Goal: Task Accomplishment & Management: Use online tool/utility

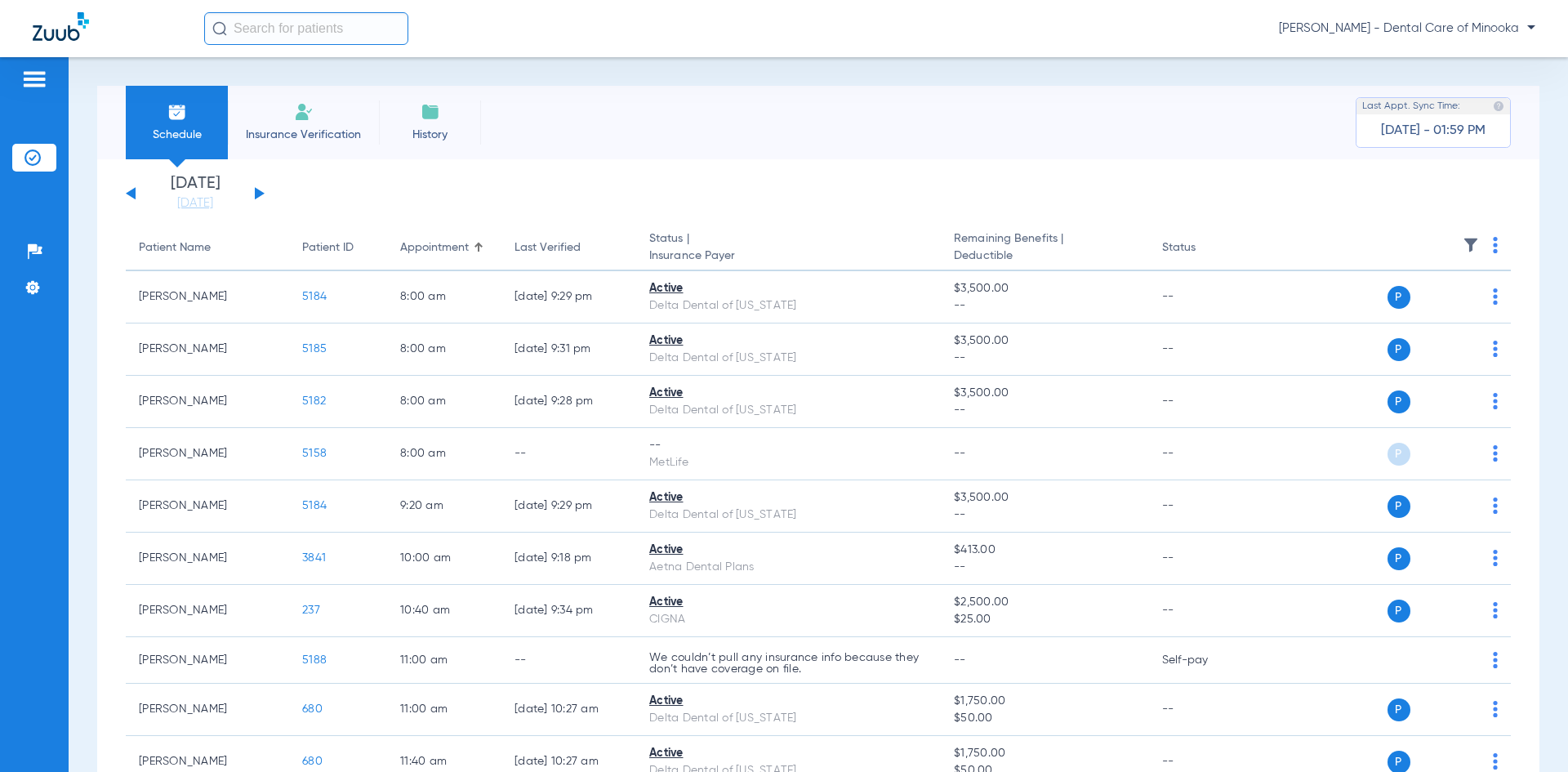
click at [291, 139] on span "Insurance Verification" at bounding box center [303, 134] width 126 height 16
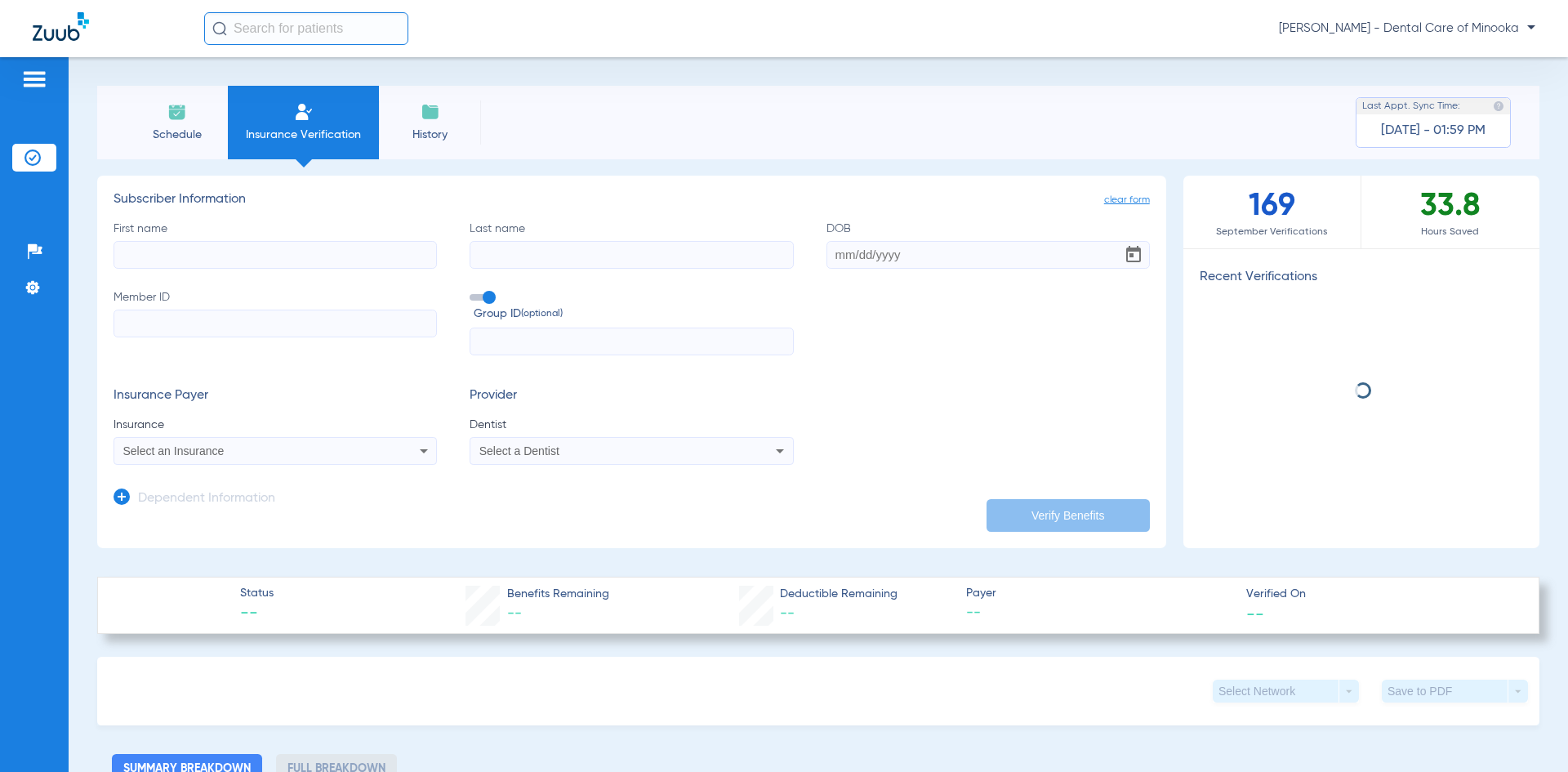
click at [192, 257] on input "First name" at bounding box center [275, 255] width 323 height 27
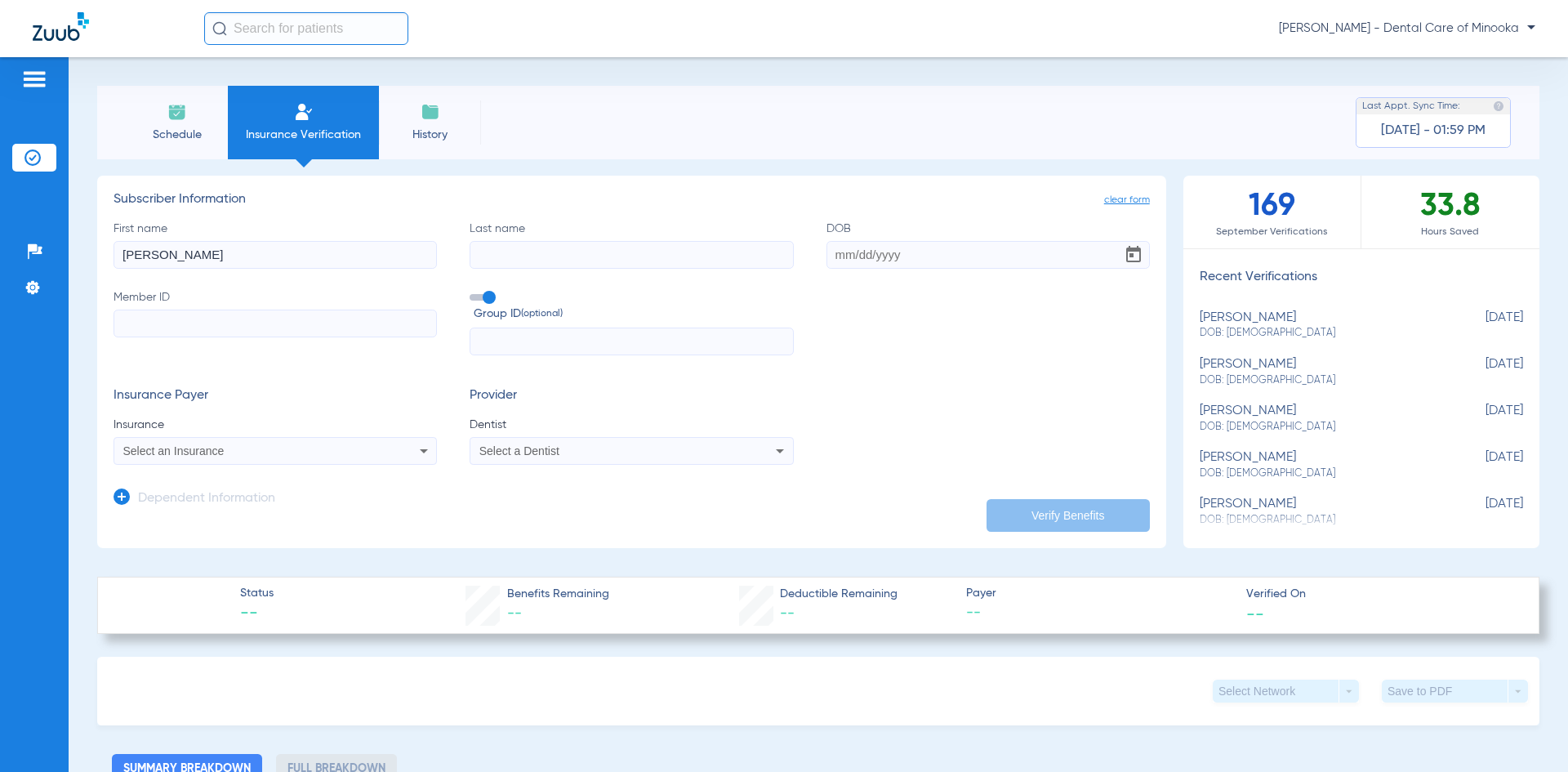
type input "[PERSON_NAME]"
click at [480, 250] on input "Last name" at bounding box center [631, 255] width 323 height 27
type input "hallam"
click at [854, 255] on input "DOB" at bounding box center [988, 255] width 323 height 27
type input "[DATE]"
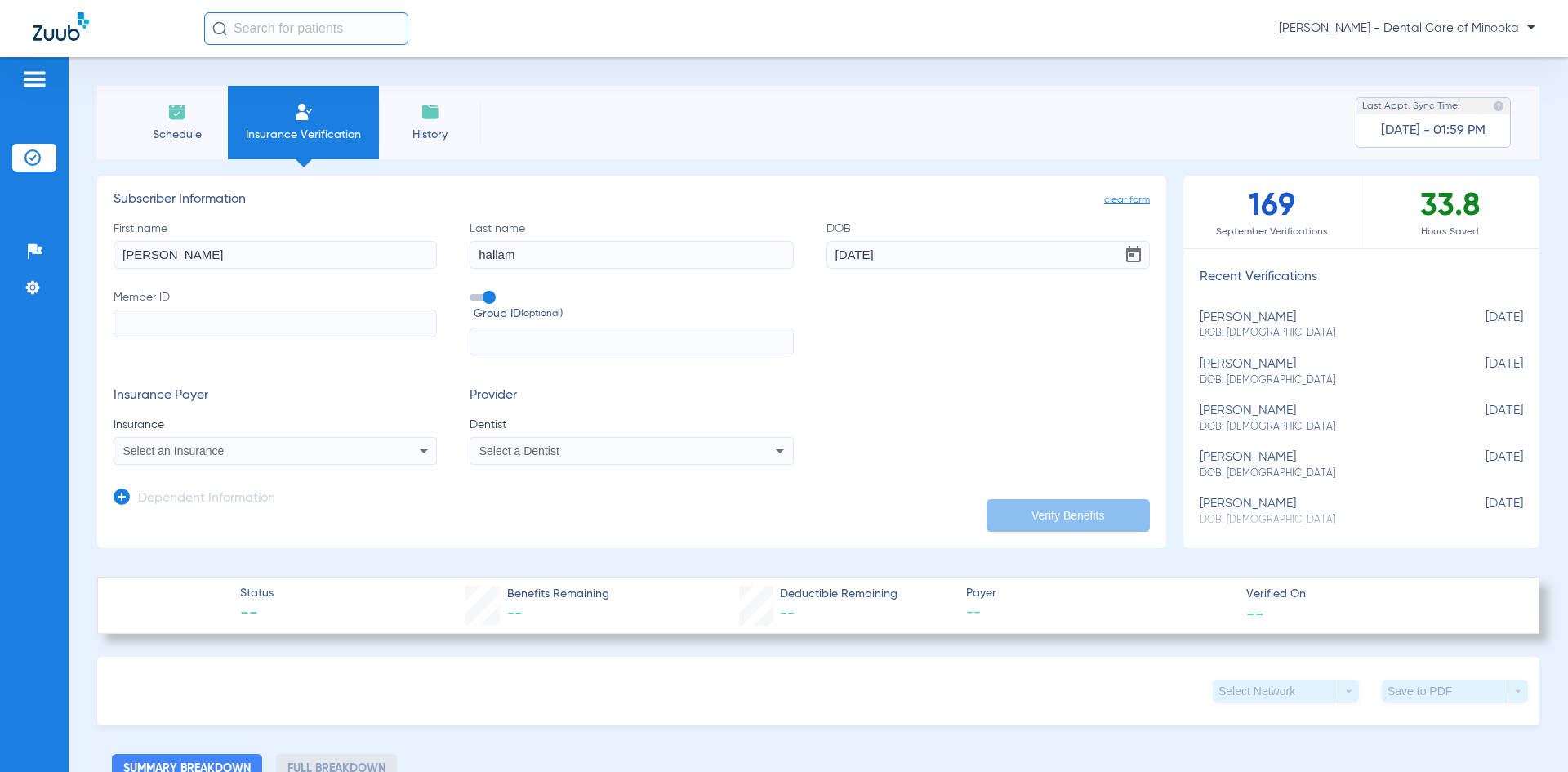
click at [197, 325] on input "Member ID" at bounding box center [275, 323] width 323 height 27
drag, startPoint x: 141, startPoint y: 319, endPoint x: 161, endPoint y: 319, distance: 20.0
click at [141, 319] on input "W" at bounding box center [275, 323] width 323 height 27
type input "W219335778"
click at [237, 452] on div "Select an Insurance" at bounding box center [245, 451] width 244 height 11
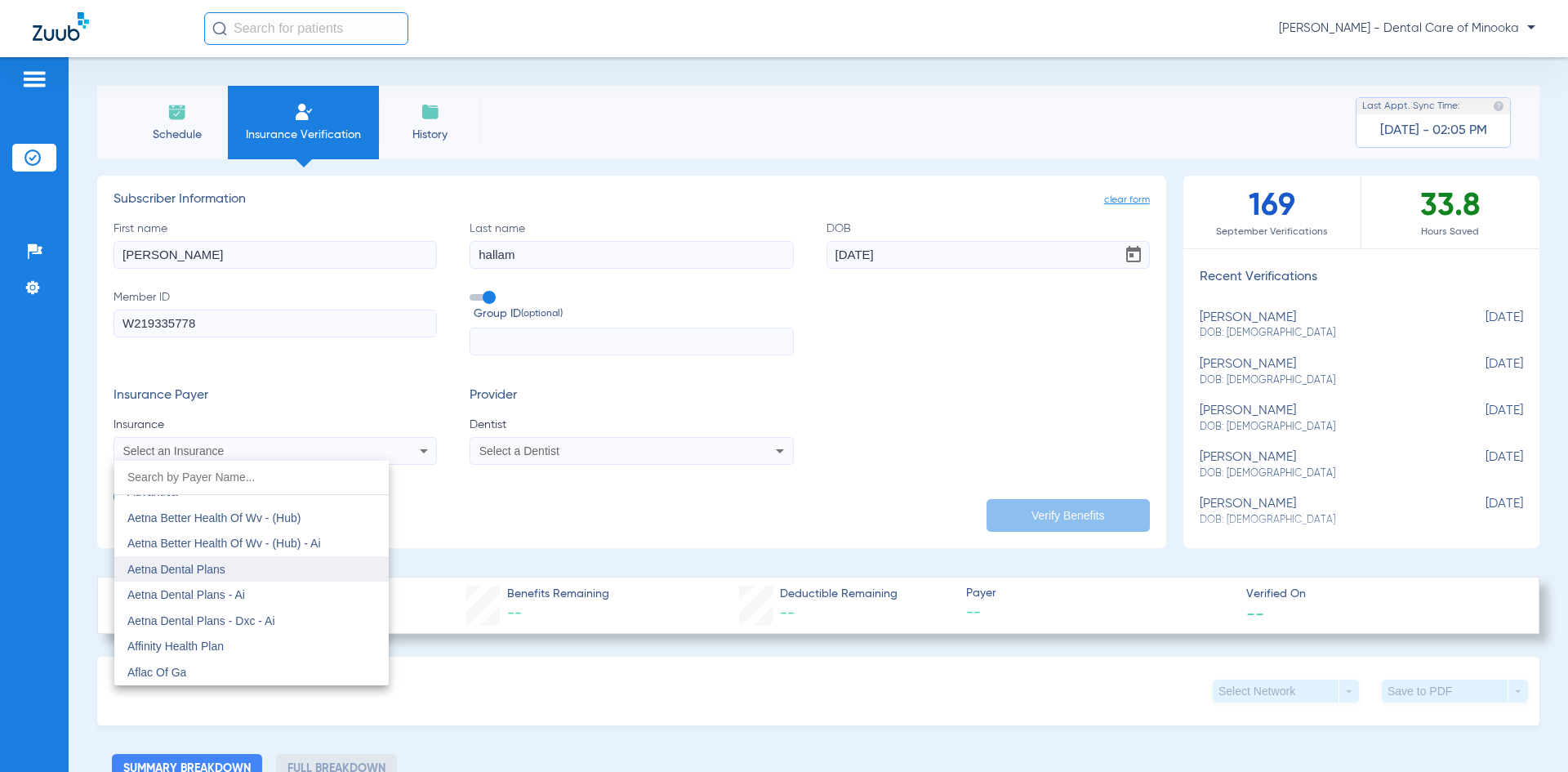
scroll to position [82, 0]
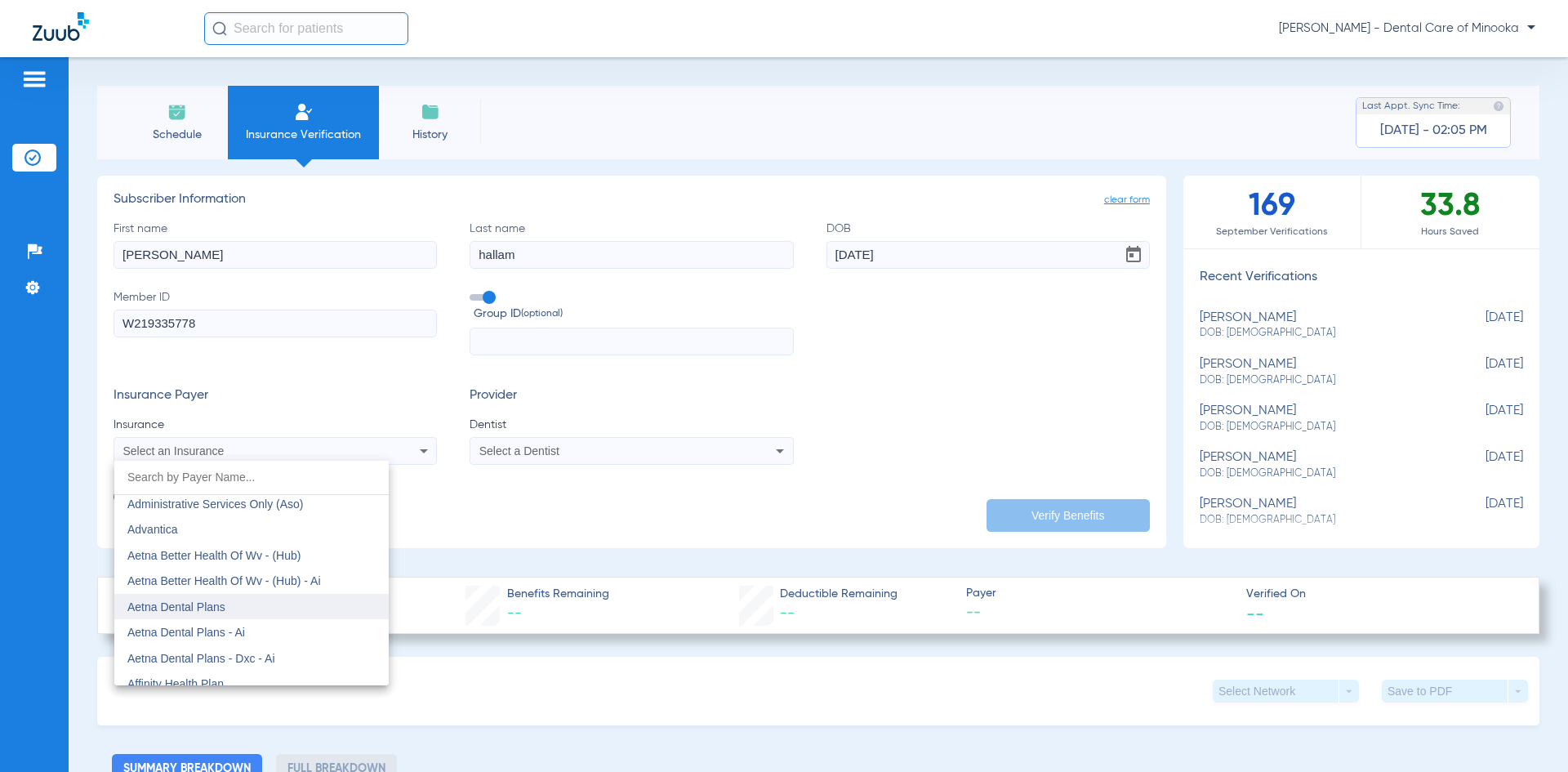
click at [214, 607] on span "Aetna Dental Plans" at bounding box center [176, 606] width 98 height 13
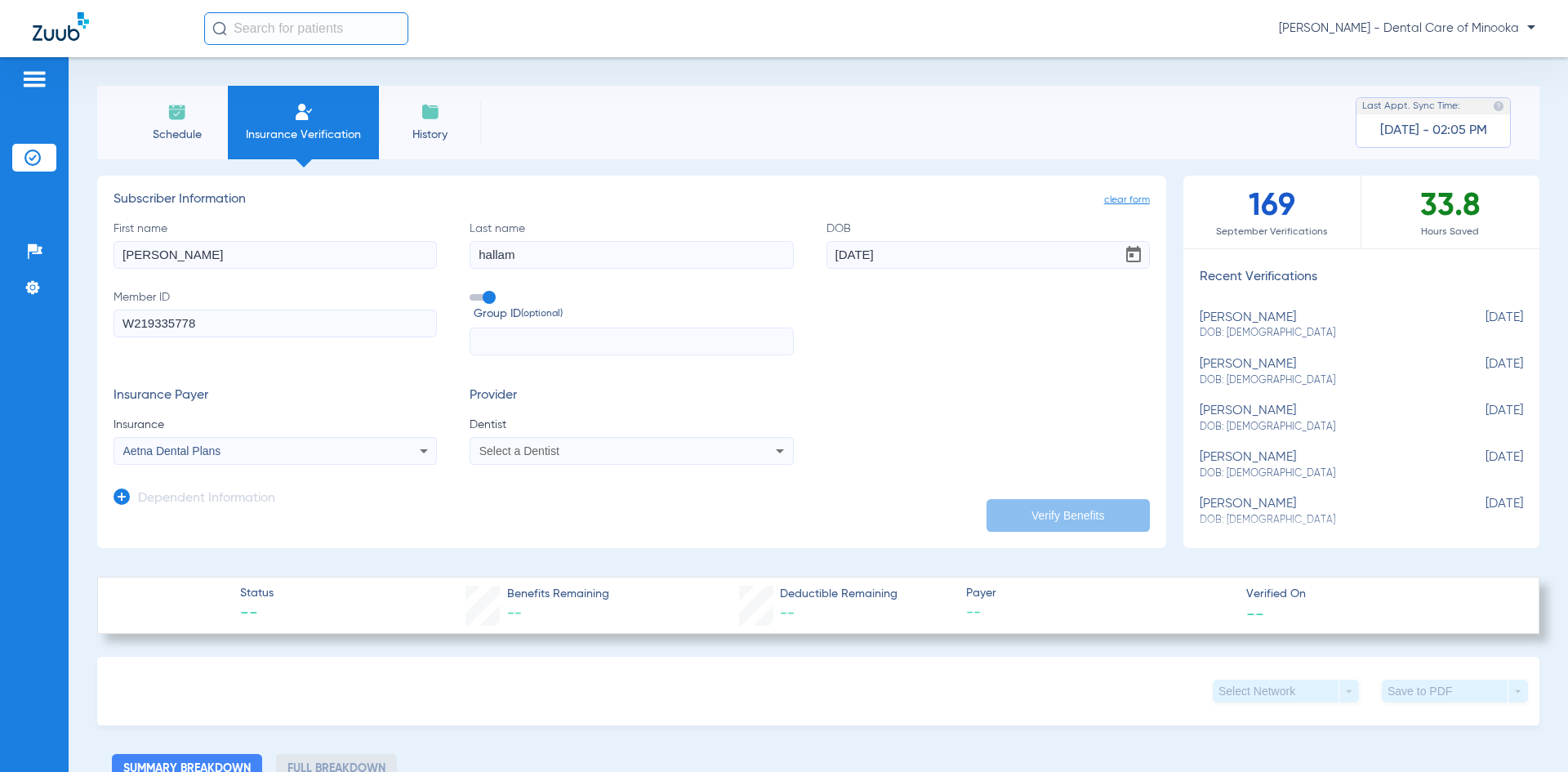
click at [608, 459] on div "Select a Dentist" at bounding box center [631, 451] width 322 height 20
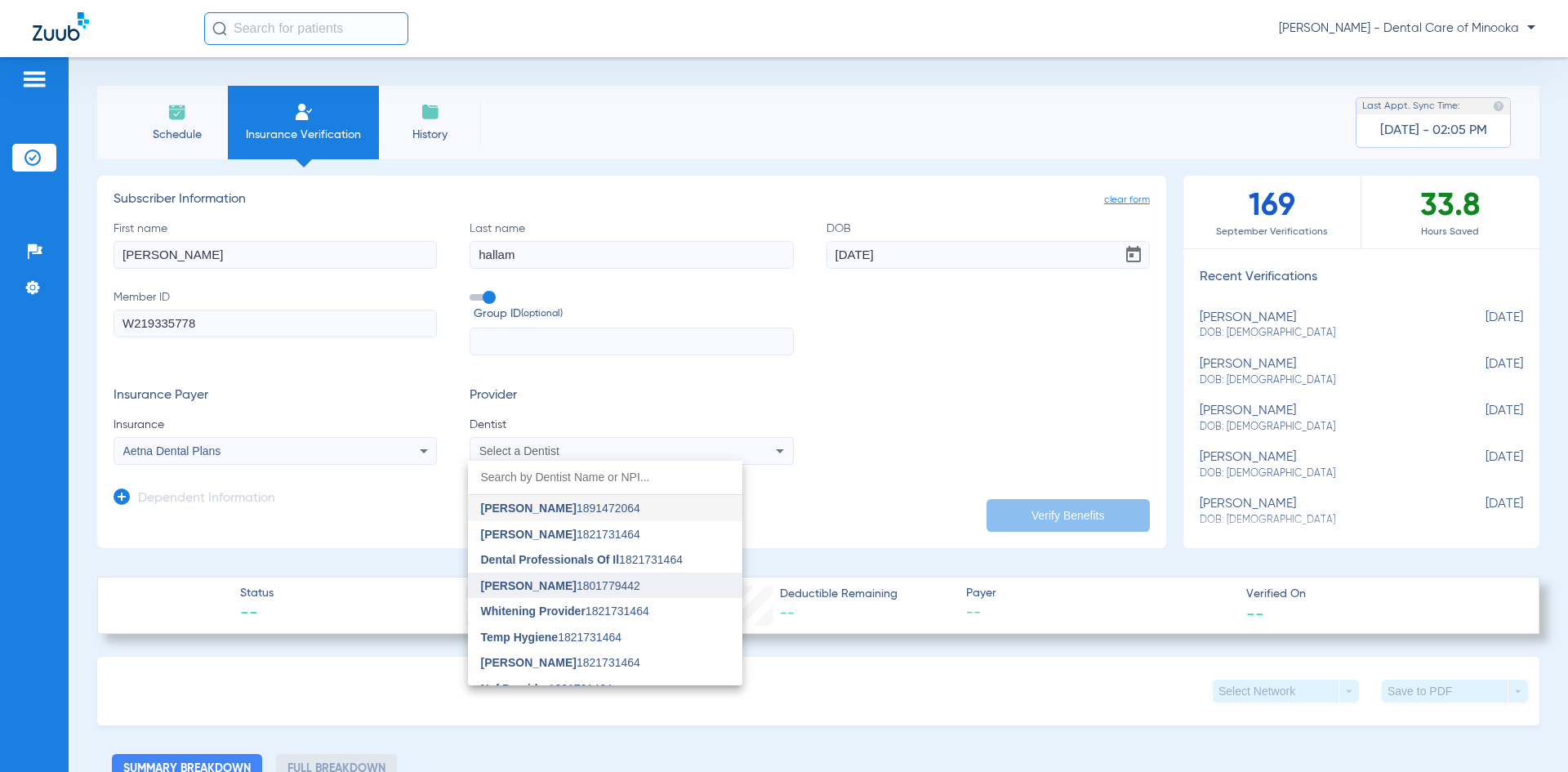
click at [537, 582] on span "[PERSON_NAME]" at bounding box center [529, 586] width 96 height 13
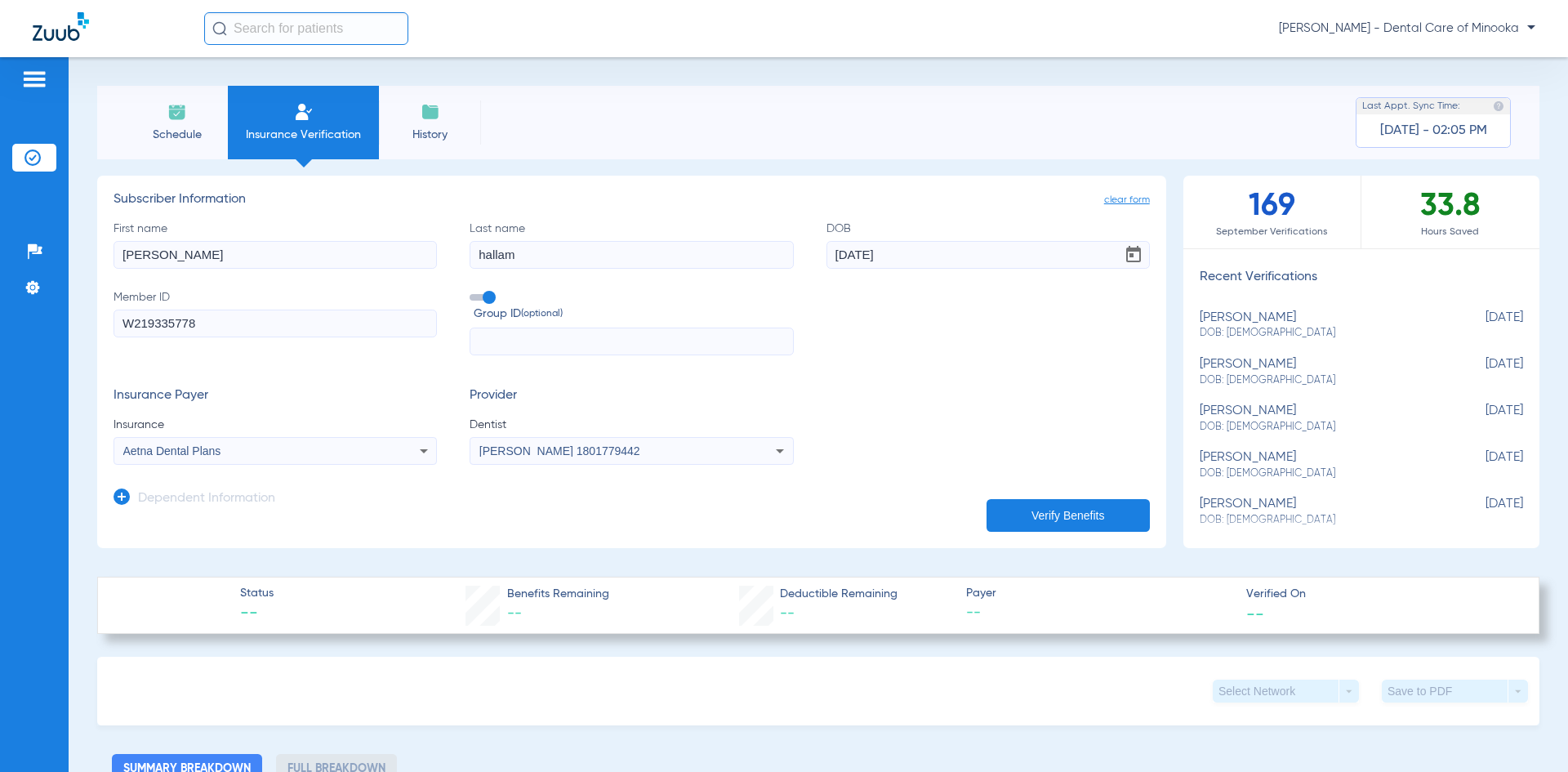
click at [1036, 516] on button "Verify Benefits" at bounding box center [1068, 516] width 163 height 32
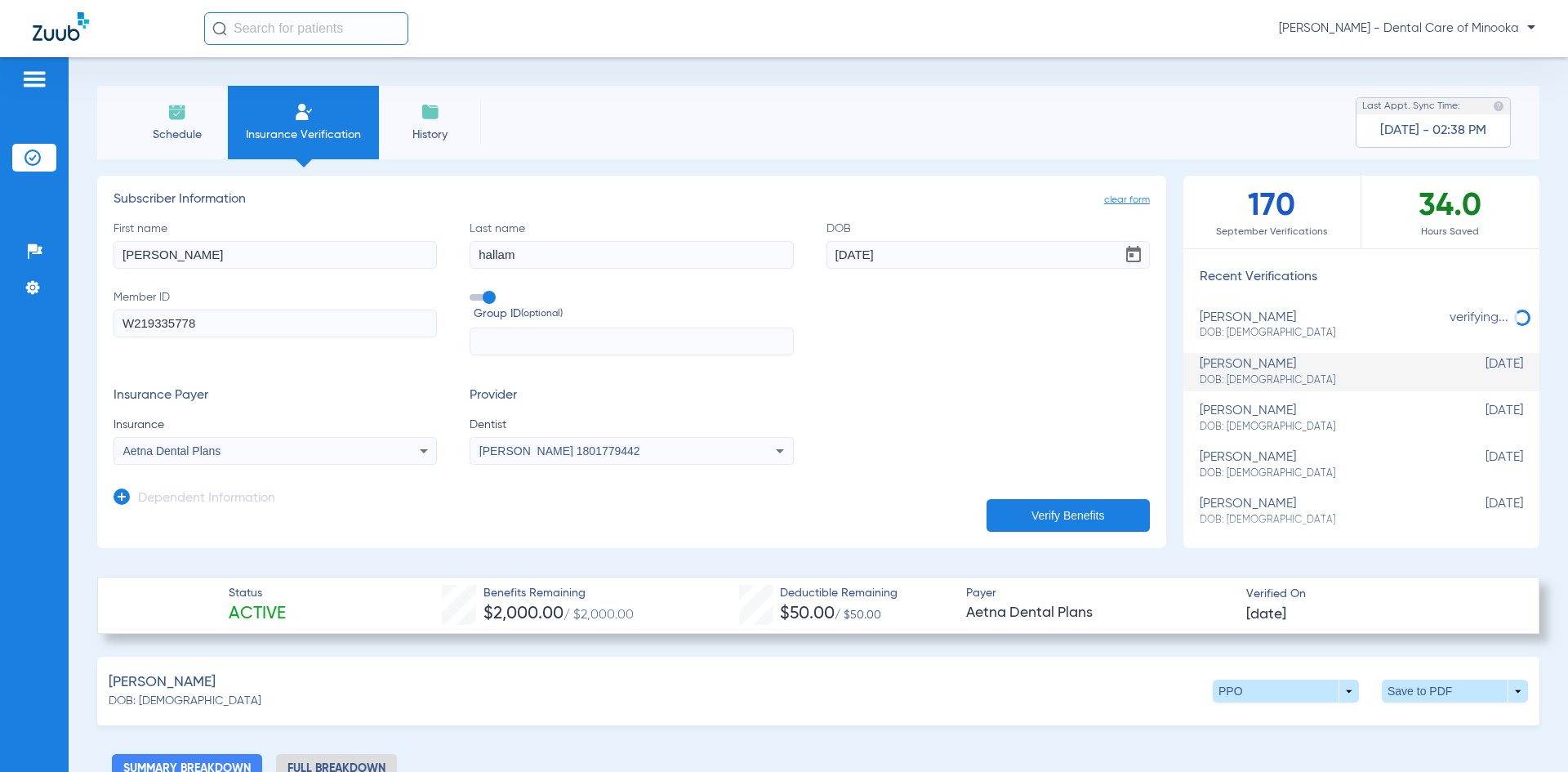
scroll to position [327, 0]
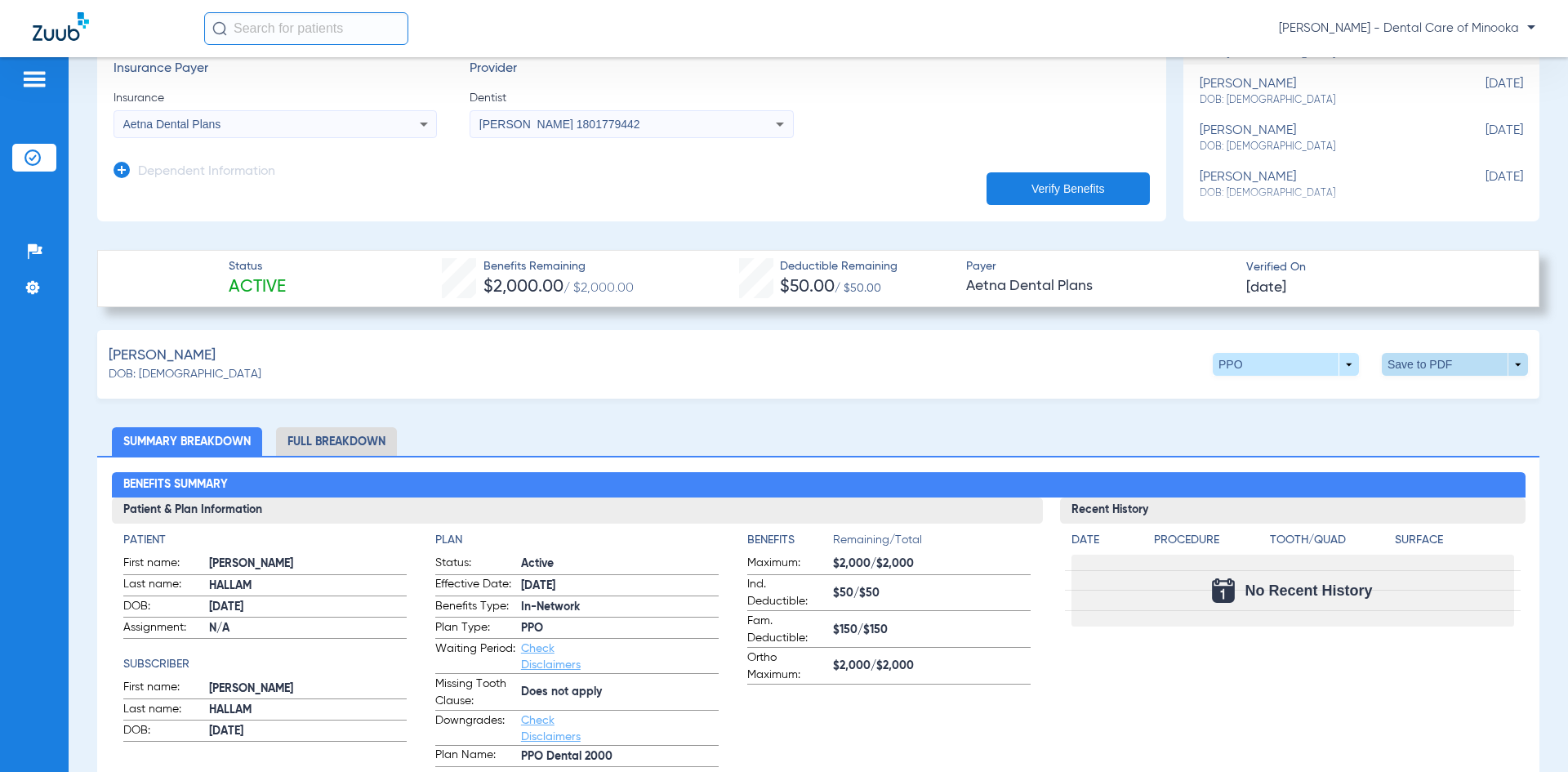
click at [1388, 369] on span at bounding box center [1454, 364] width 146 height 23
click at [1326, 400] on span "Save to PDF" at bounding box center [1320, 395] width 65 height 11
click at [1346, 94] on div "Downloading" at bounding box center [1426, 87] width 189 height 16
